Goal: Task Accomplishment & Management: Use online tool/utility

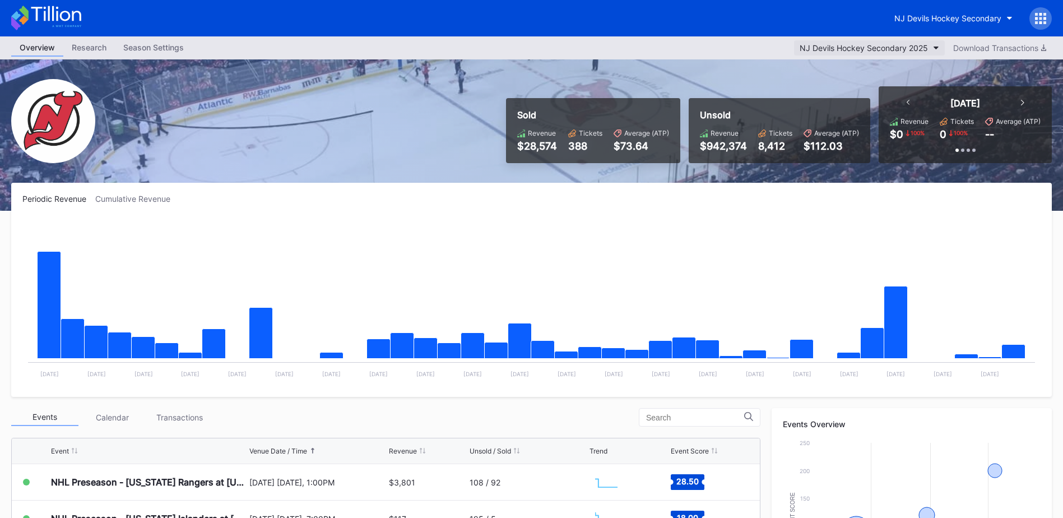
click at [922, 49] on div "NJ Devils Hockey Secondary 2025" at bounding box center [863, 48] width 128 height 10
click at [933, 16] on div "NJ Devils Hockey Secondary" at bounding box center [947, 18] width 107 height 10
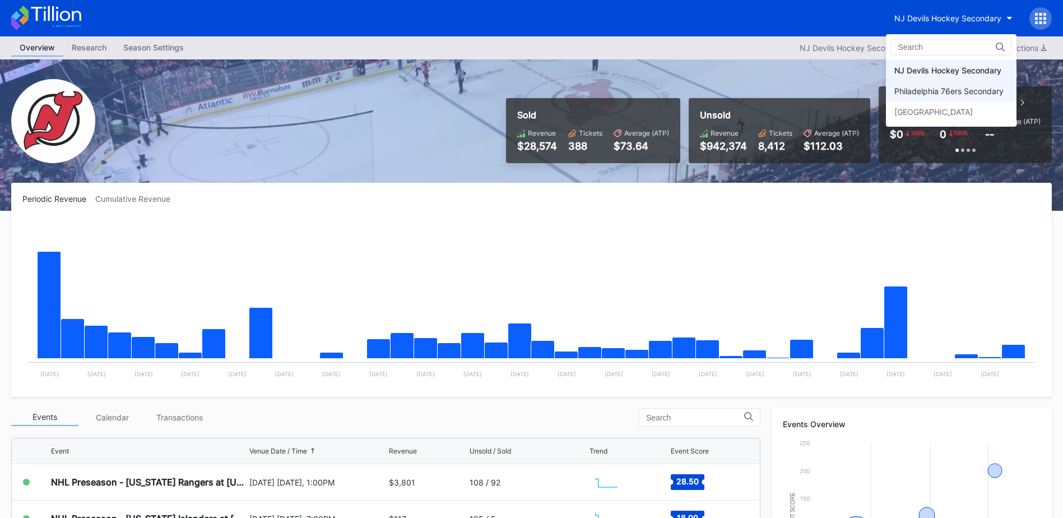
click at [954, 87] on div "Philadelphia 76ers Secondary" at bounding box center [948, 91] width 109 height 10
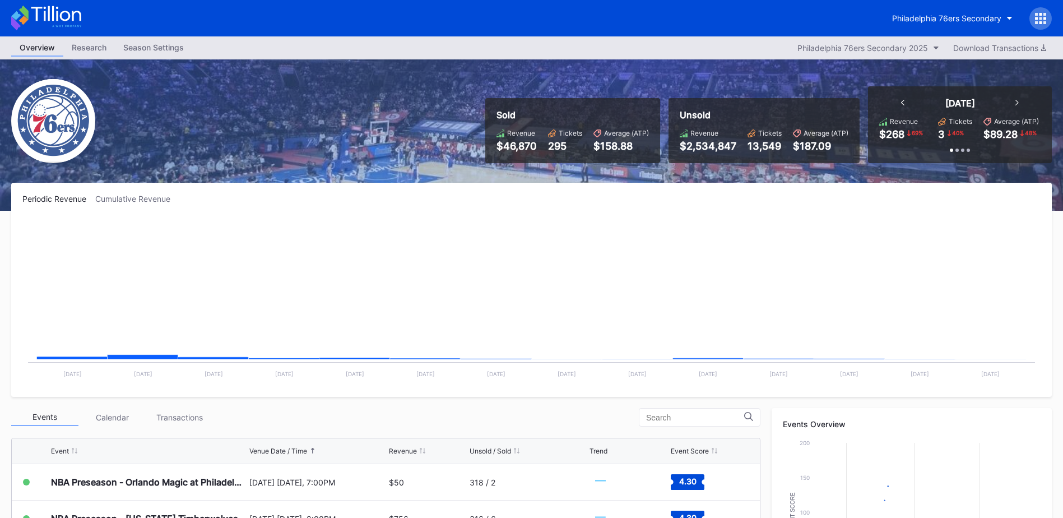
scroll to position [329, 0]
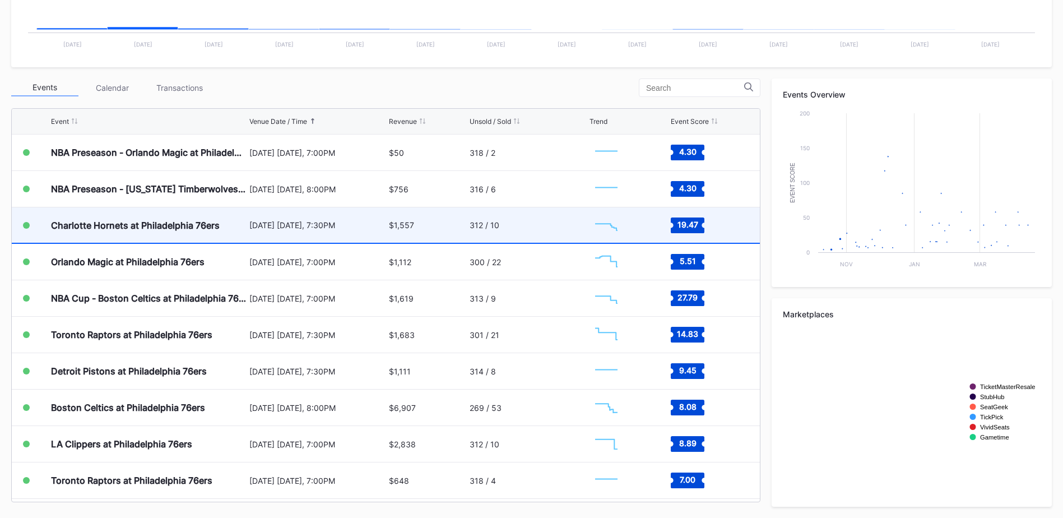
click at [121, 220] on div "Charlotte Hornets at Philadelphia 76ers" at bounding box center [135, 225] width 169 height 11
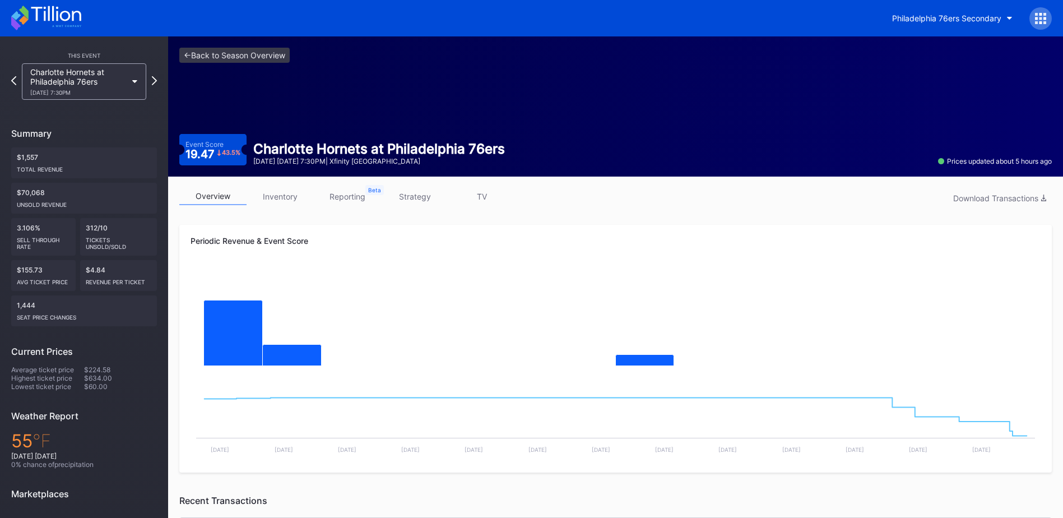
click at [286, 194] on link "inventory" at bounding box center [280, 196] width 67 height 17
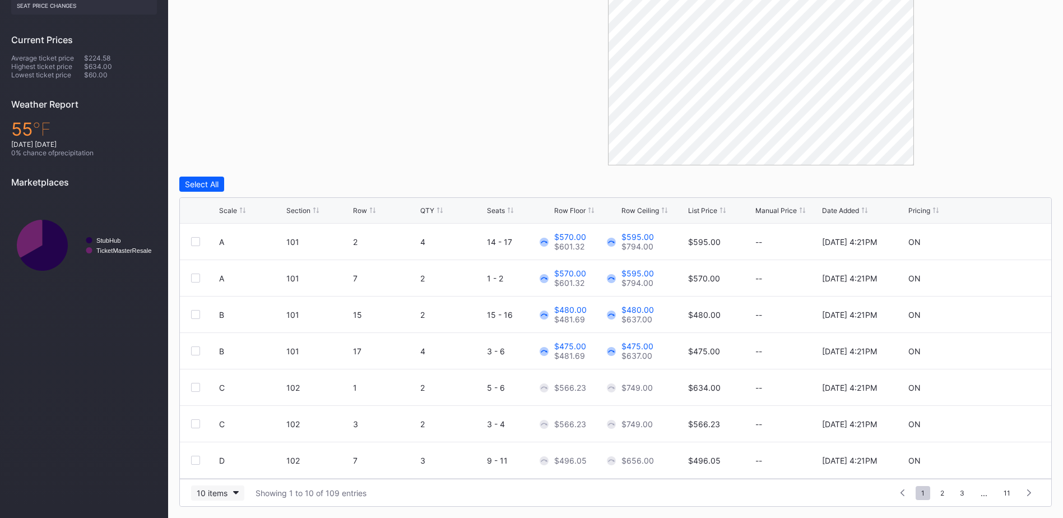
click at [224, 492] on div "10 items" at bounding box center [212, 493] width 31 height 10
click at [221, 458] on div "200 items" at bounding box center [217, 464] width 53 height 21
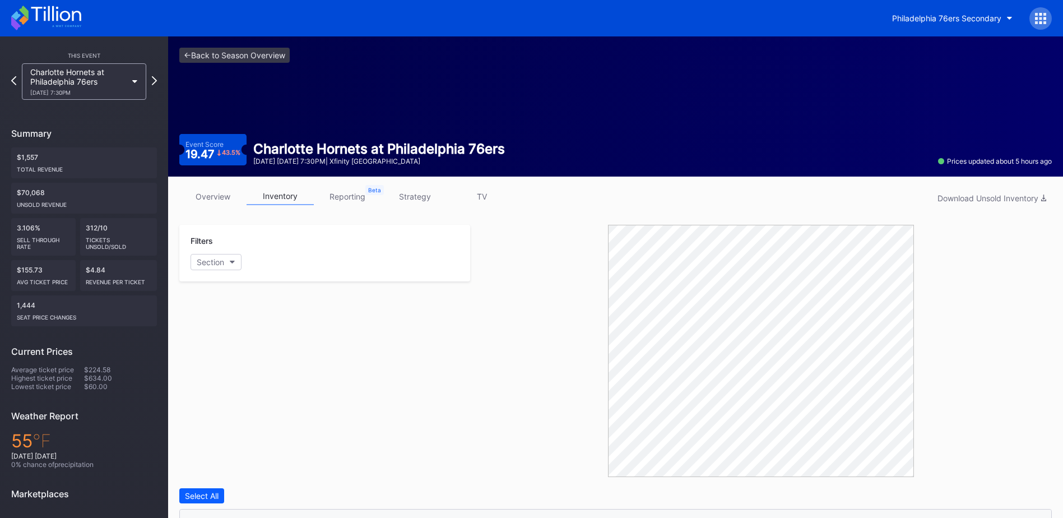
click at [222, 196] on link "overview" at bounding box center [212, 196] width 67 height 17
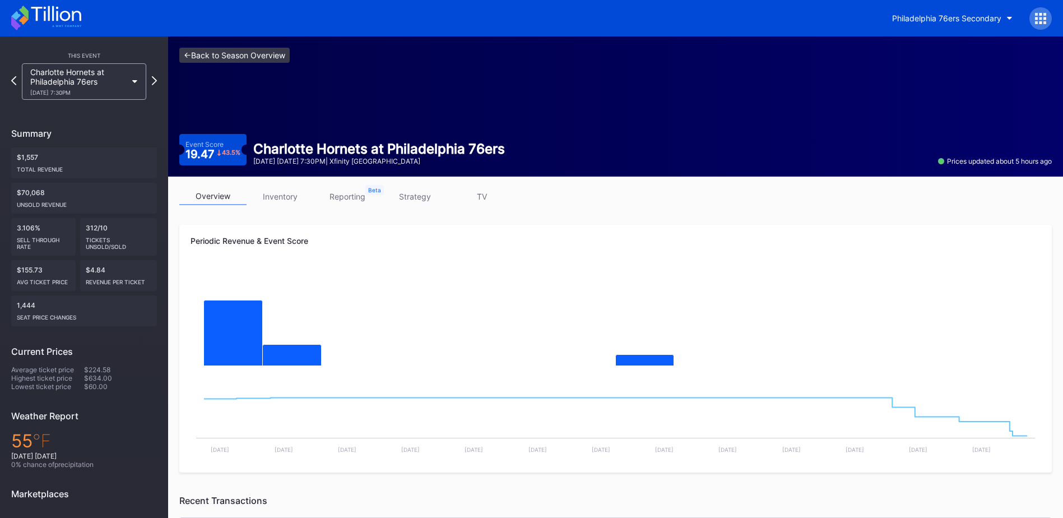
click at [236, 49] on link "<- Back to Season Overview" at bounding box center [234, 55] width 110 height 15
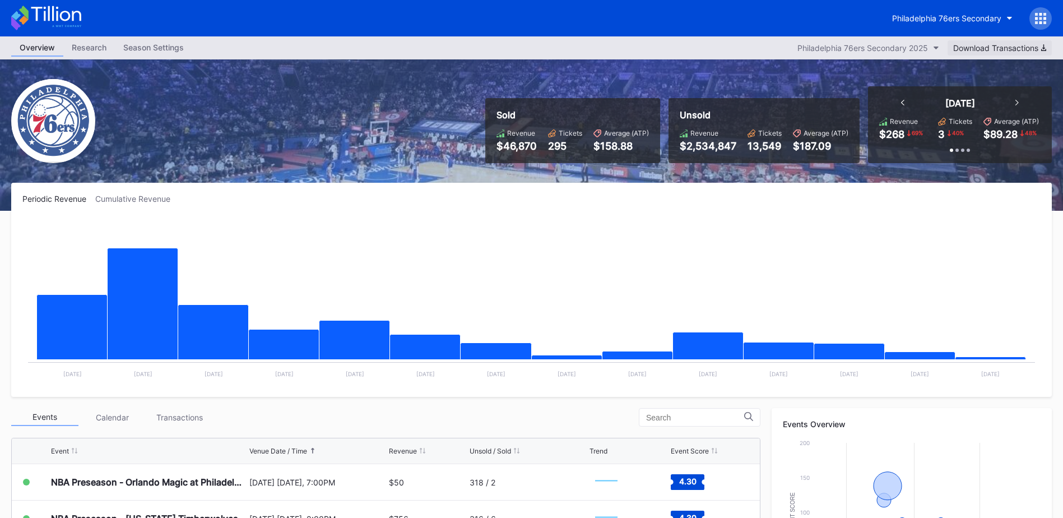
click at [1001, 43] on div "Download Transactions" at bounding box center [999, 48] width 93 height 10
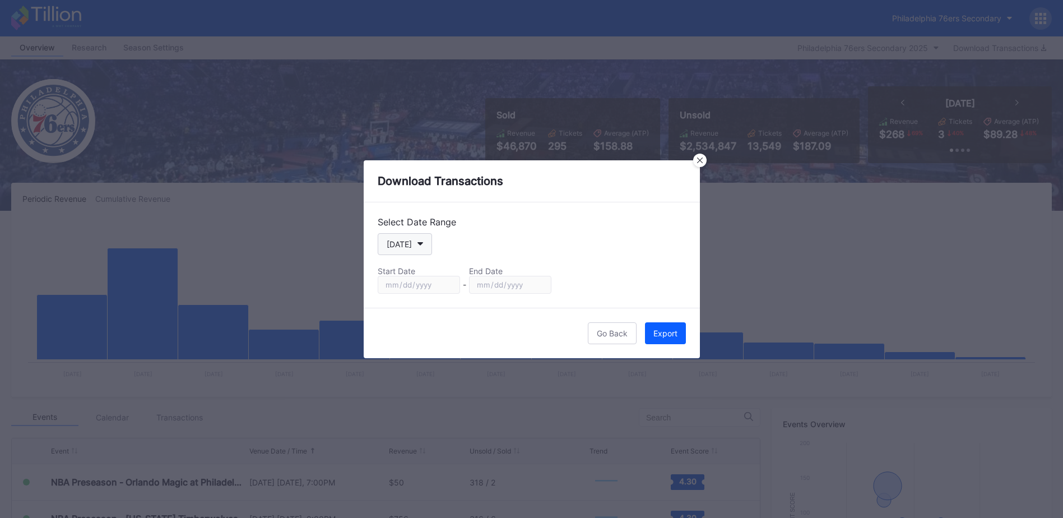
click at [419, 241] on button "[DATE]" at bounding box center [405, 244] width 54 height 22
click at [420, 318] on div "Last 7 days" at bounding box center [407, 317] width 43 height 10
type input "[DATE]"
click at [666, 332] on div "Export" at bounding box center [665, 333] width 24 height 10
